Goal: Task Accomplishment & Management: Complete application form

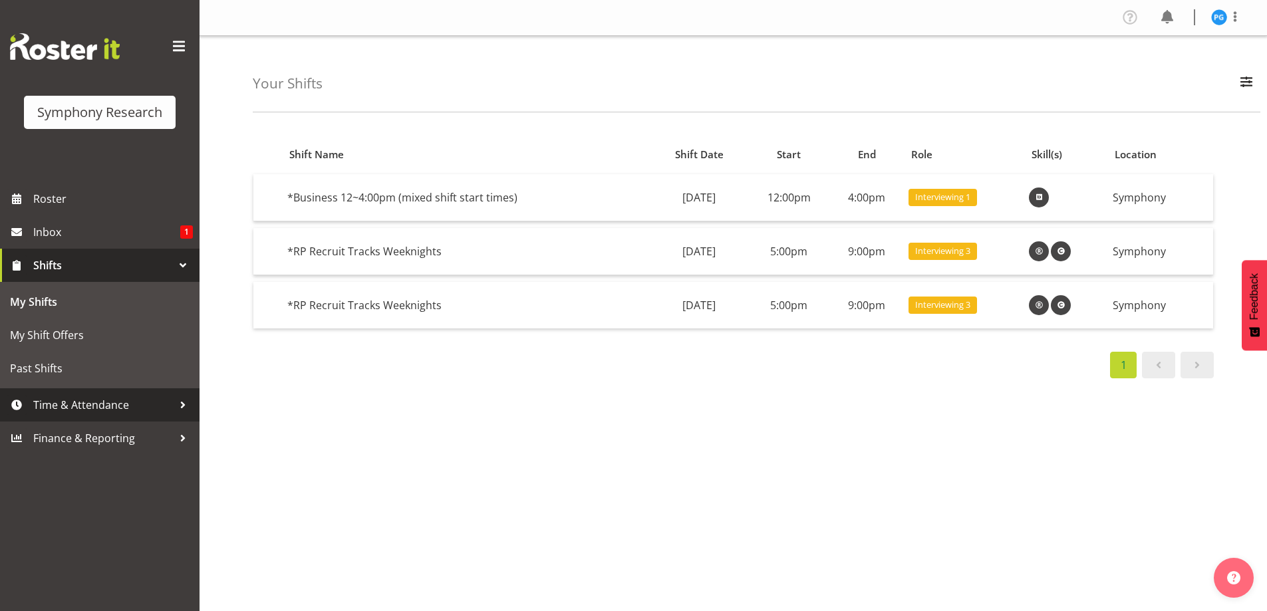
click at [180, 402] on div at bounding box center [183, 405] width 20 height 20
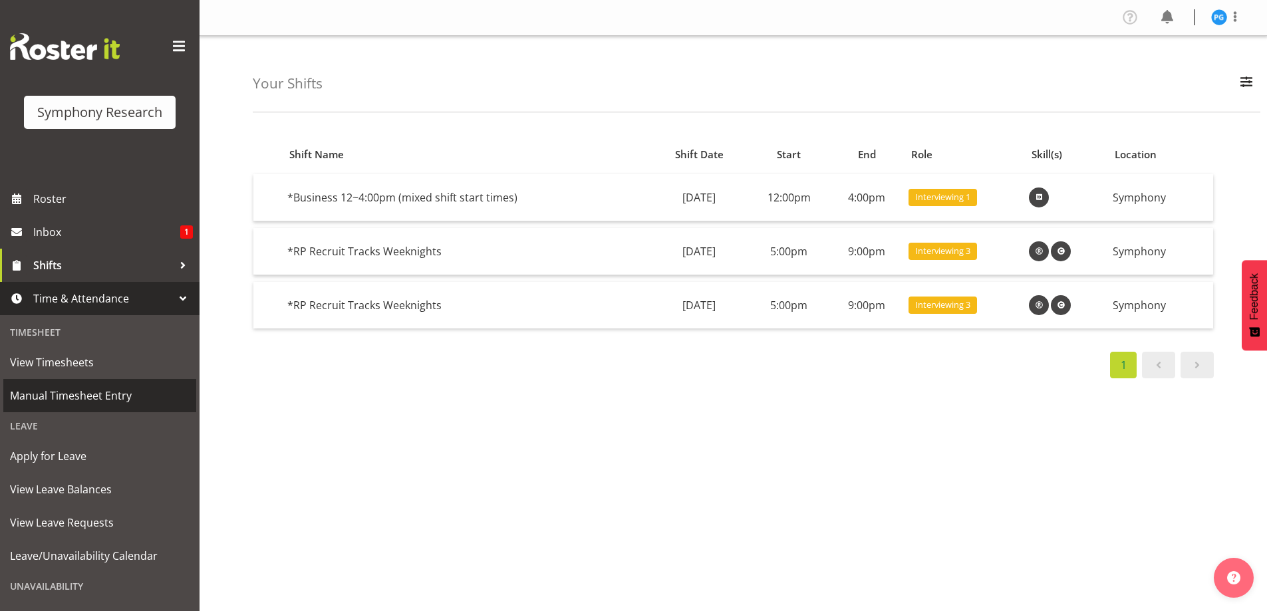
click at [122, 389] on span "Manual Timesheet Entry" at bounding box center [100, 396] width 180 height 20
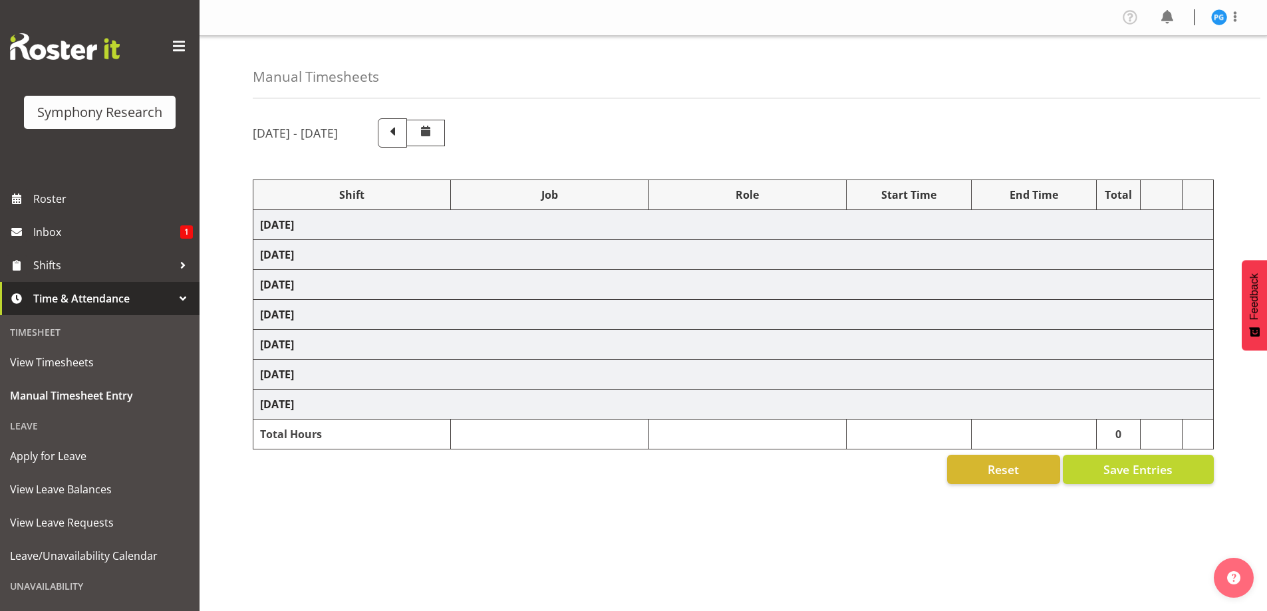
select select "81561"
select select "10587"
select select "47"
select select "81561"
select select "10587"
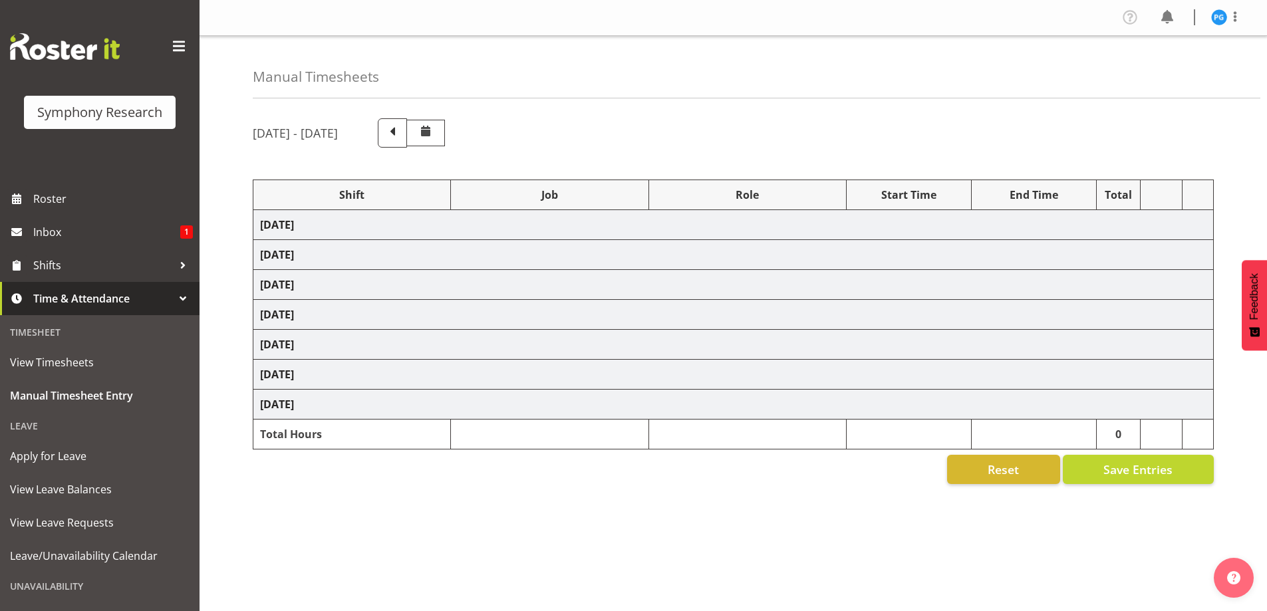
select select "47"
